Goal: Information Seeking & Learning: Learn about a topic

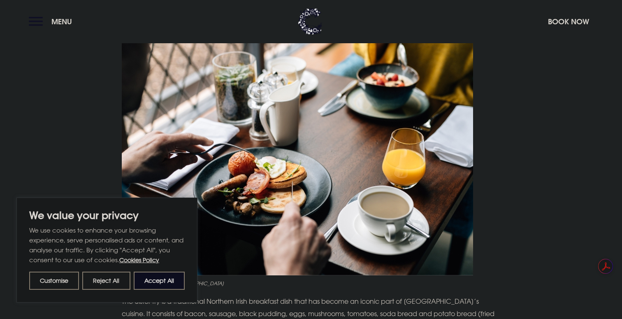
scroll to position [352, 0]
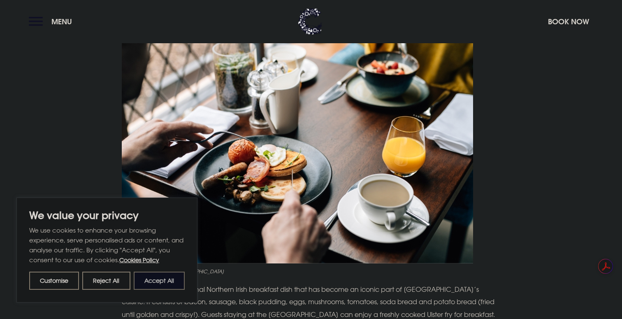
click at [165, 284] on button "Accept All" at bounding box center [159, 281] width 51 height 18
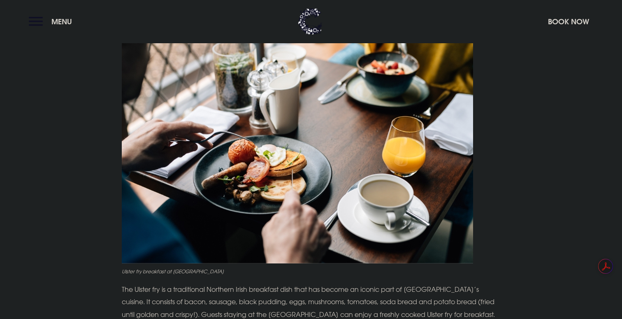
checkbox input "true"
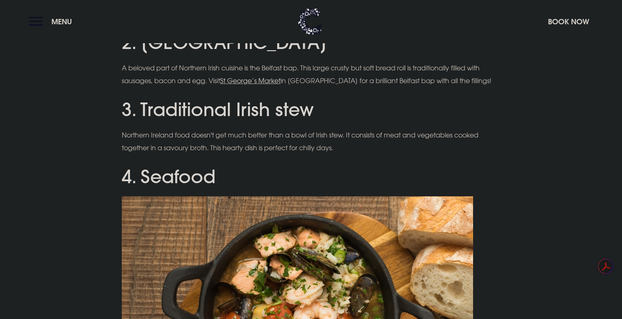
scroll to position [654, 0]
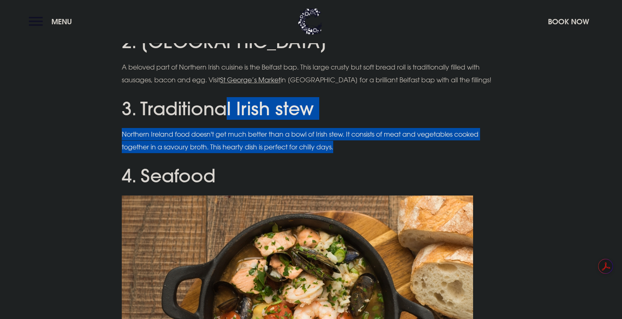
drag, startPoint x: 348, startPoint y: 149, endPoint x: 229, endPoint y: 114, distance: 124.2
click at [229, 114] on h2 "3. Traditional Irish stew" at bounding box center [311, 109] width 378 height 22
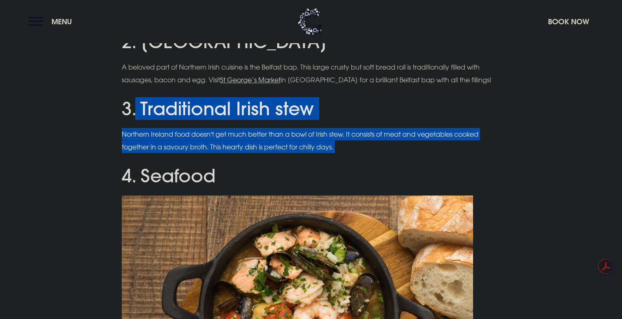
drag, startPoint x: 137, startPoint y: 111, endPoint x: 300, endPoint y: 161, distance: 170.9
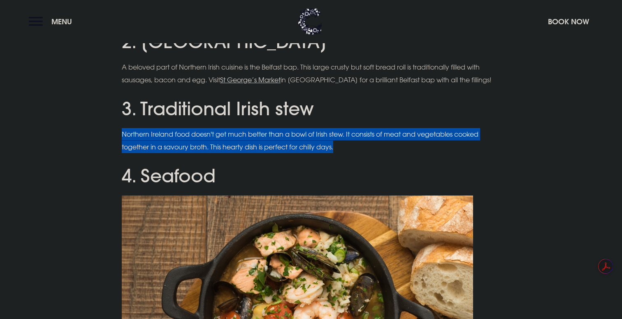
drag, startPoint x: 354, startPoint y: 146, endPoint x: 141, endPoint y: 125, distance: 213.7
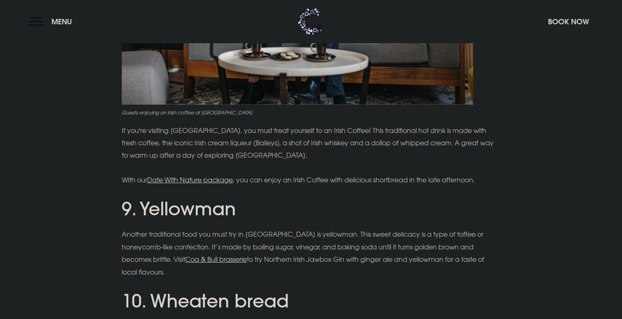
scroll to position [1817, 0]
